Goal: Navigation & Orientation: Understand site structure

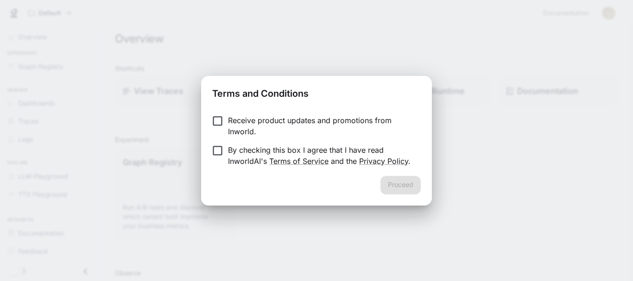
click at [246, 158] on p "By checking this box I agree that I have read InworldAI's Terms of Service and …" at bounding box center [320, 156] width 185 height 22
click at [405, 184] on button "Proceed" at bounding box center [400, 185] width 40 height 19
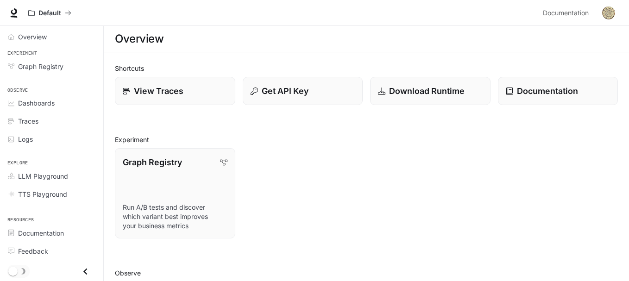
click at [608, 16] on img "button" at bounding box center [608, 12] width 13 height 13
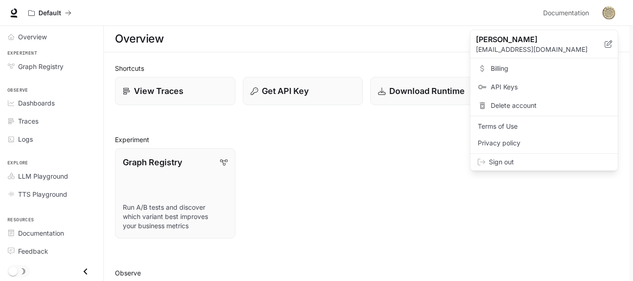
click at [540, 41] on p "[PERSON_NAME]" at bounding box center [533, 39] width 114 height 11
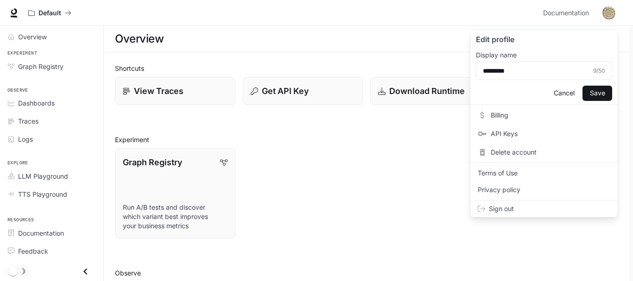
click at [45, 149] on div at bounding box center [316, 140] width 633 height 281
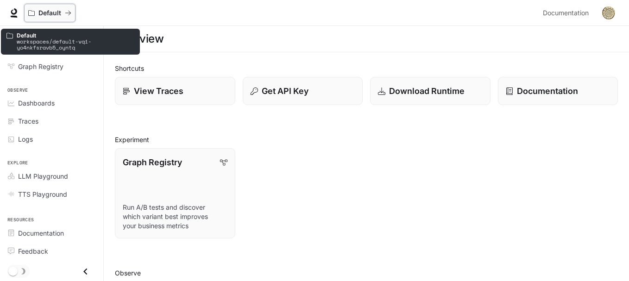
click at [56, 19] on button "Default" at bounding box center [49, 13] width 51 height 19
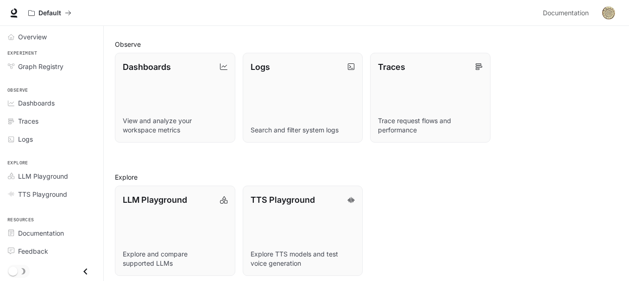
scroll to position [235, 0]
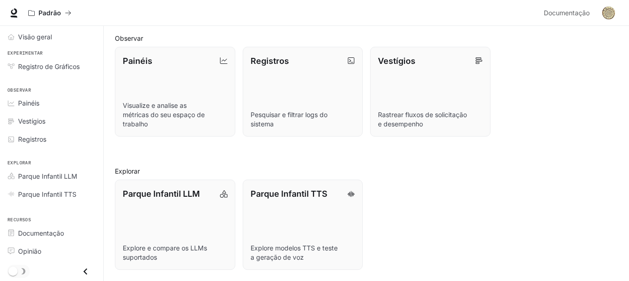
click at [527, 168] on h2 "Explorar" at bounding box center [366, 171] width 503 height 10
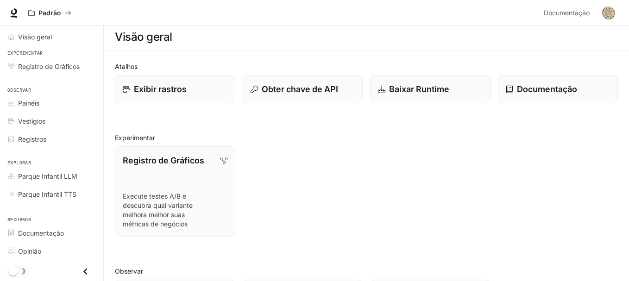
scroll to position [0, 0]
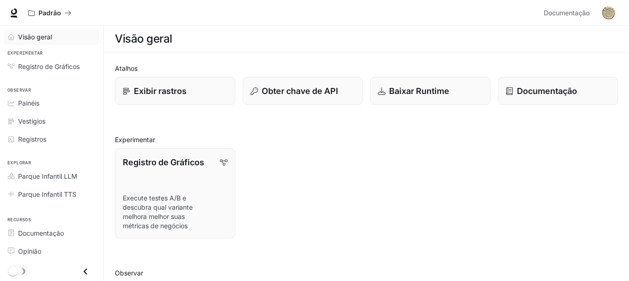
click at [46, 42] on link "Visão geral" at bounding box center [52, 37] width 96 height 16
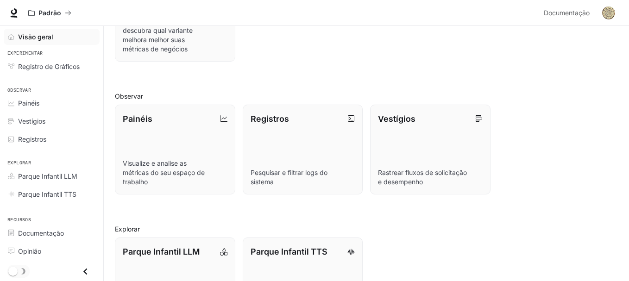
scroll to position [96, 0]
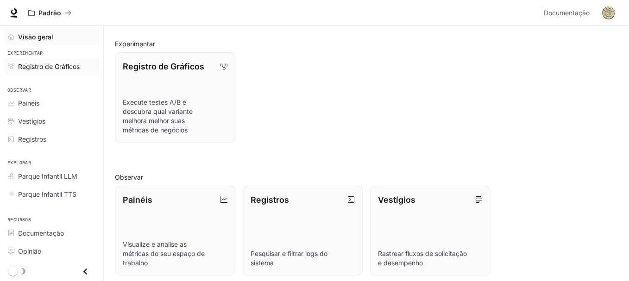
click at [51, 66] on font "Registro de Gráficos" at bounding box center [49, 67] width 62 height 8
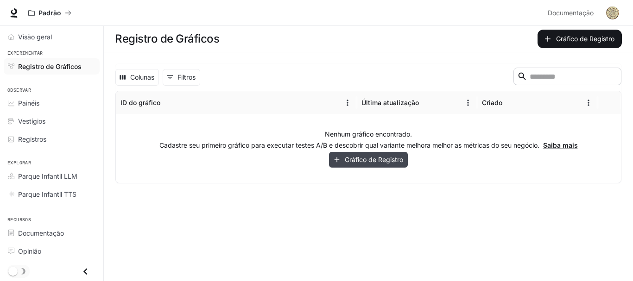
click at [384, 162] on font "Gráfico de Registro" at bounding box center [374, 160] width 58 height 8
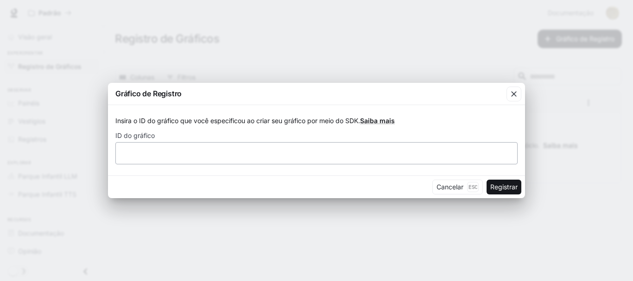
click at [348, 158] on div "​" at bounding box center [316, 153] width 402 height 22
click at [510, 92] on icon "button" at bounding box center [513, 93] width 9 height 9
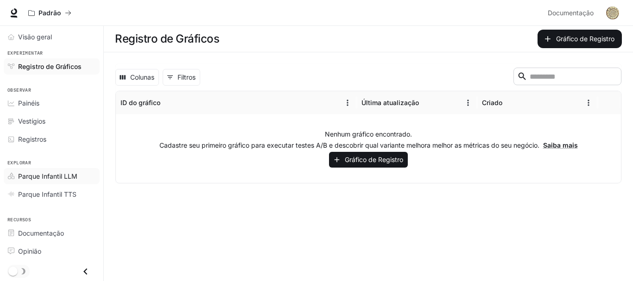
click at [72, 176] on font "Parque Infantil LLM" at bounding box center [47, 176] width 59 height 8
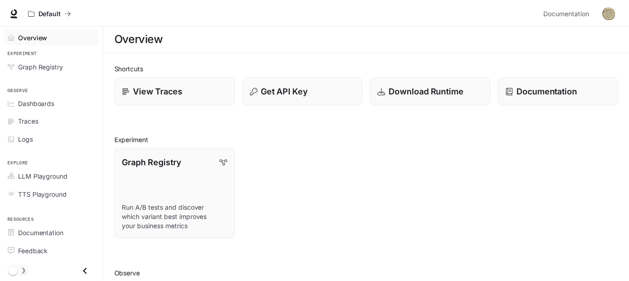
scroll to position [96, 0]
